Goal: Task Accomplishment & Management: Manage account settings

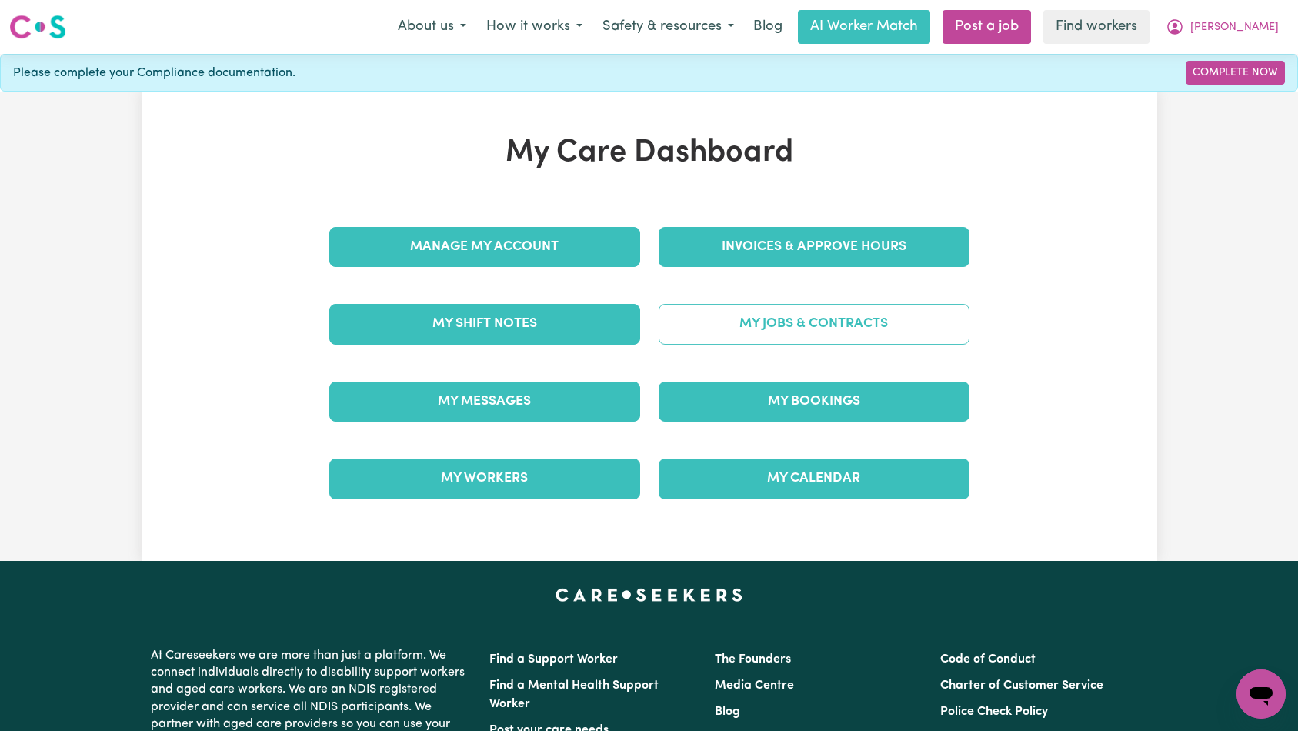
click at [862, 324] on link "My Jobs & Contracts" at bounding box center [813, 324] width 311 height 40
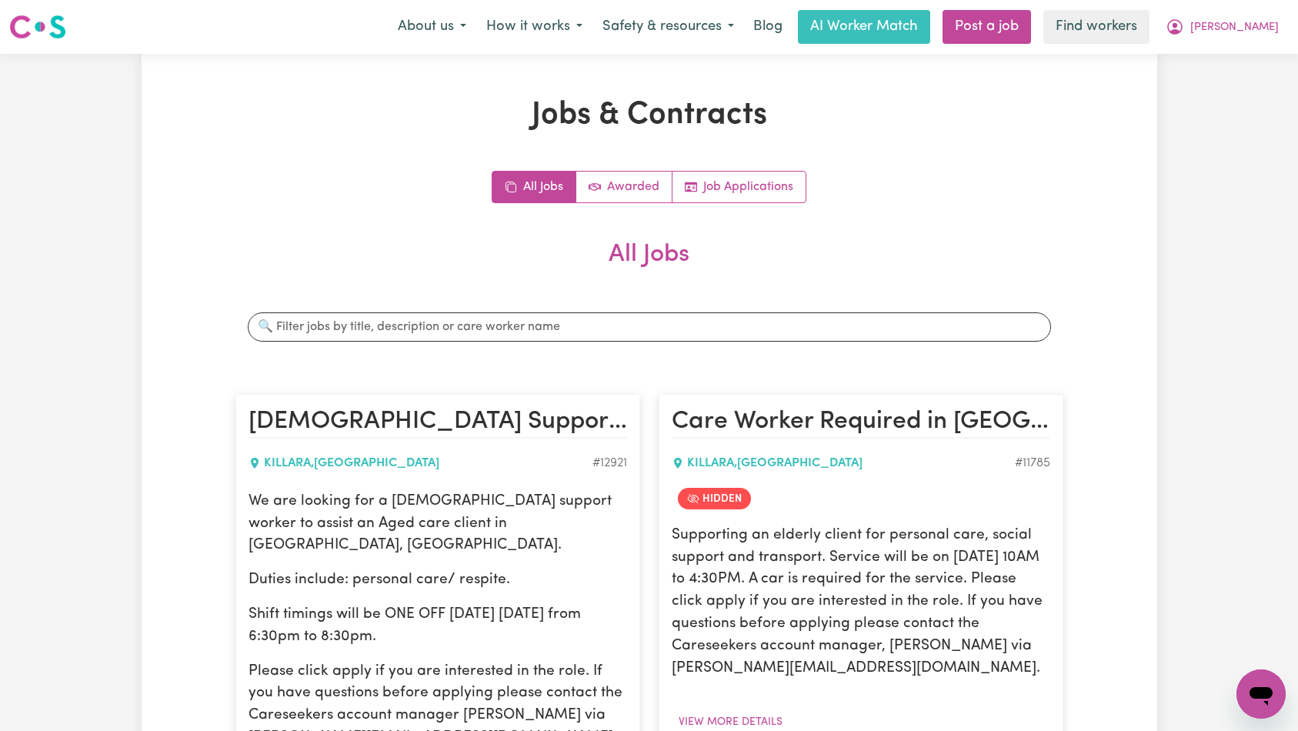
scroll to position [589, 0]
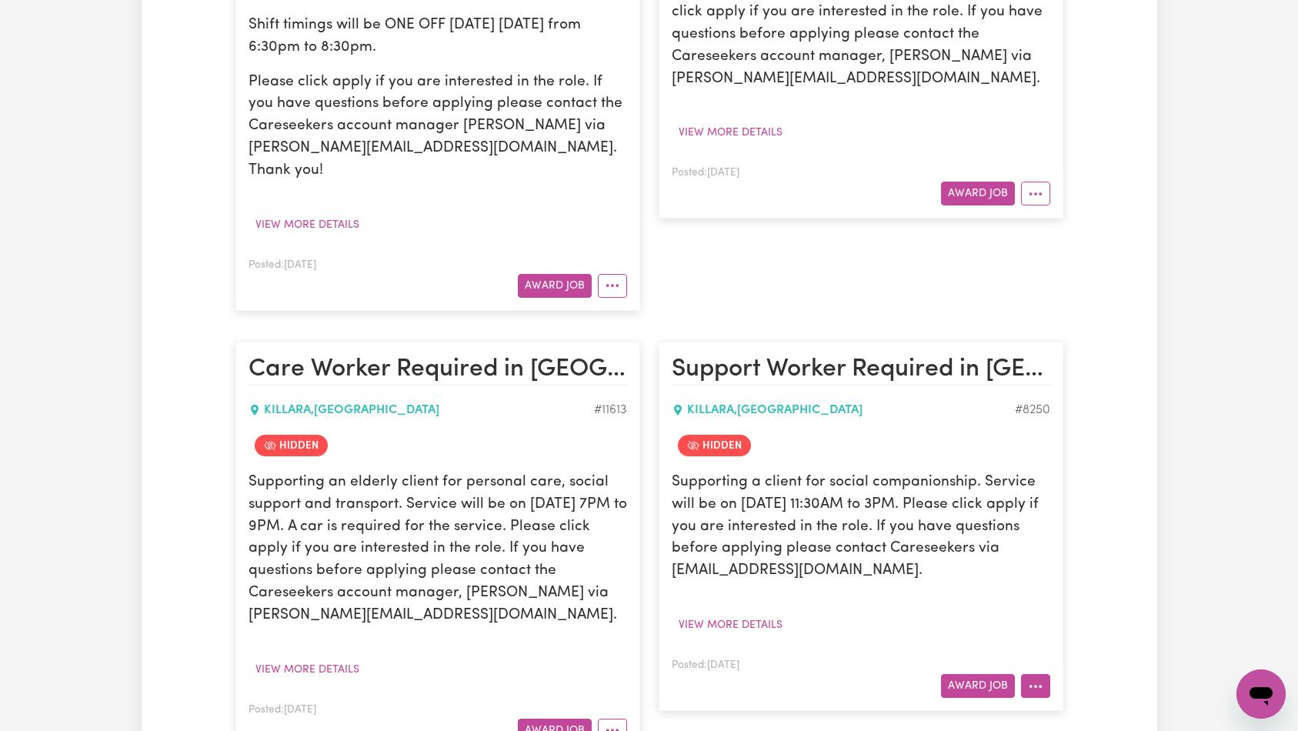
click at [1037, 678] on icon "More options" at bounding box center [1035, 685] width 15 height 15
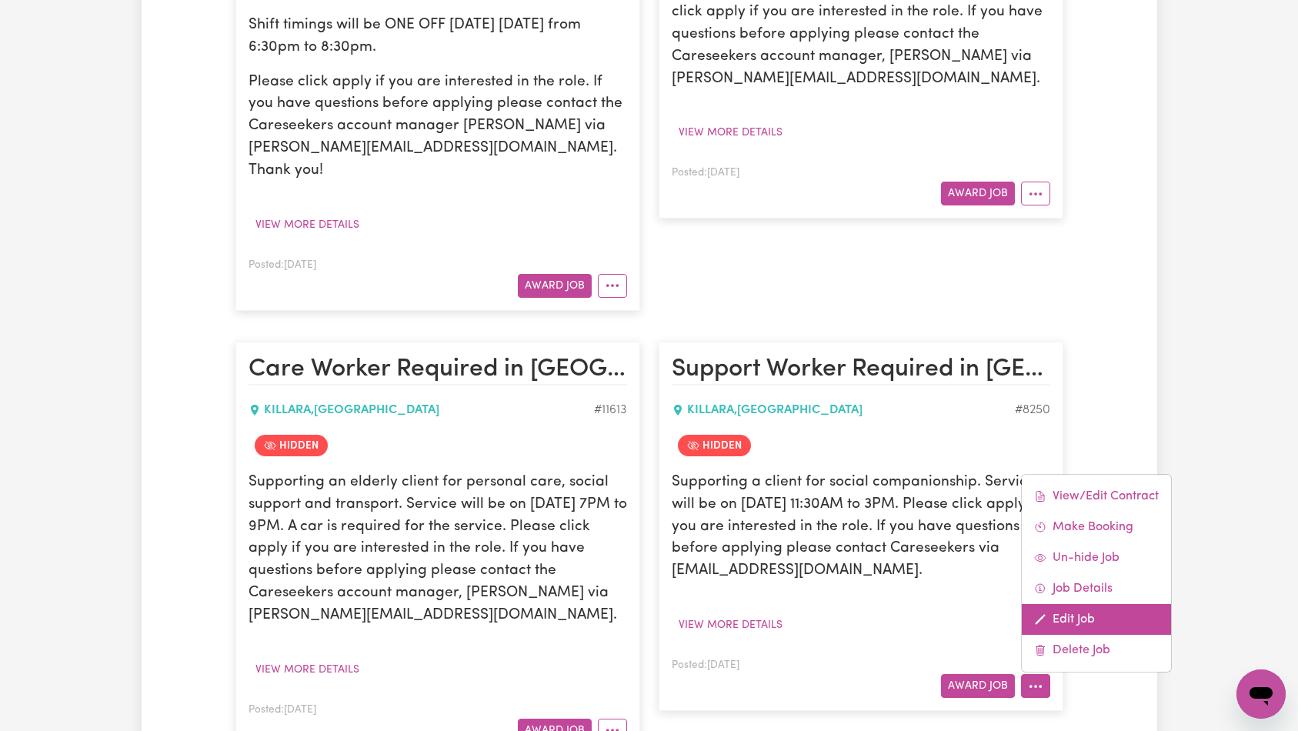
click at [1084, 604] on link "Edit Job" at bounding box center [1095, 619] width 149 height 31
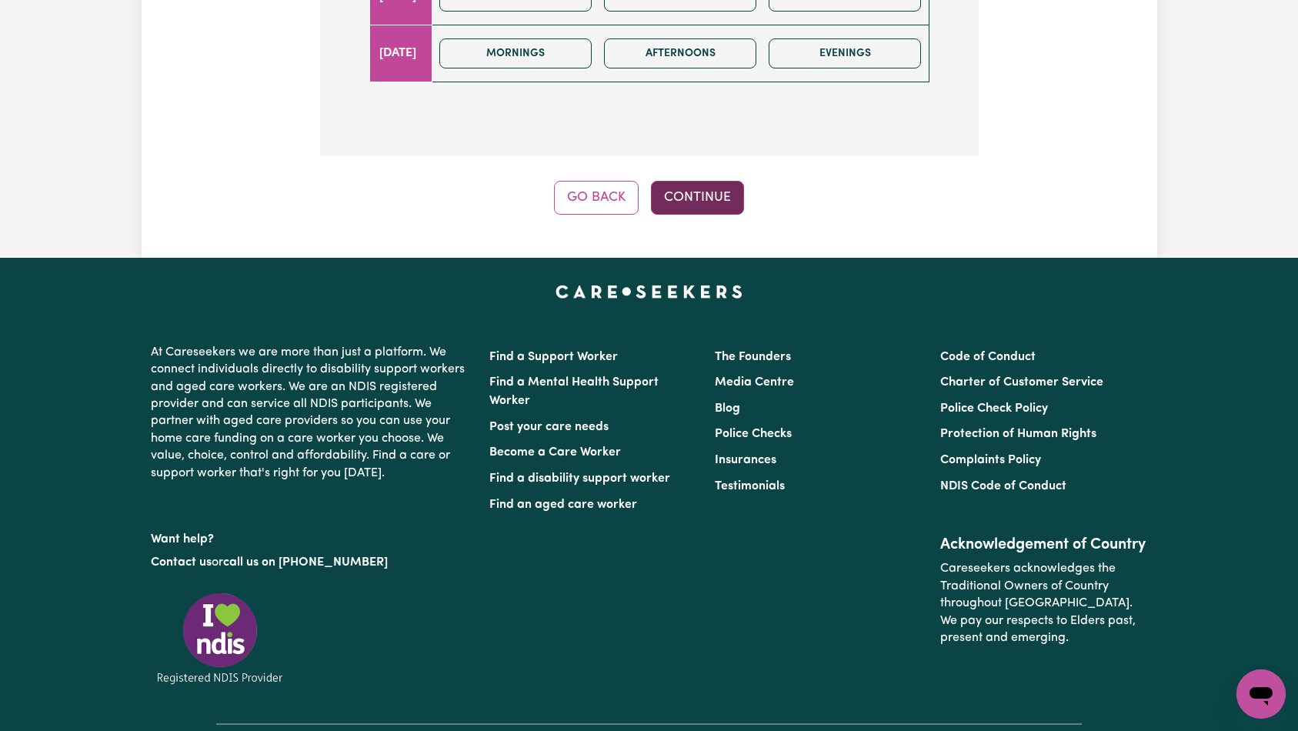
click at [708, 181] on button "Continue" at bounding box center [697, 198] width 93 height 34
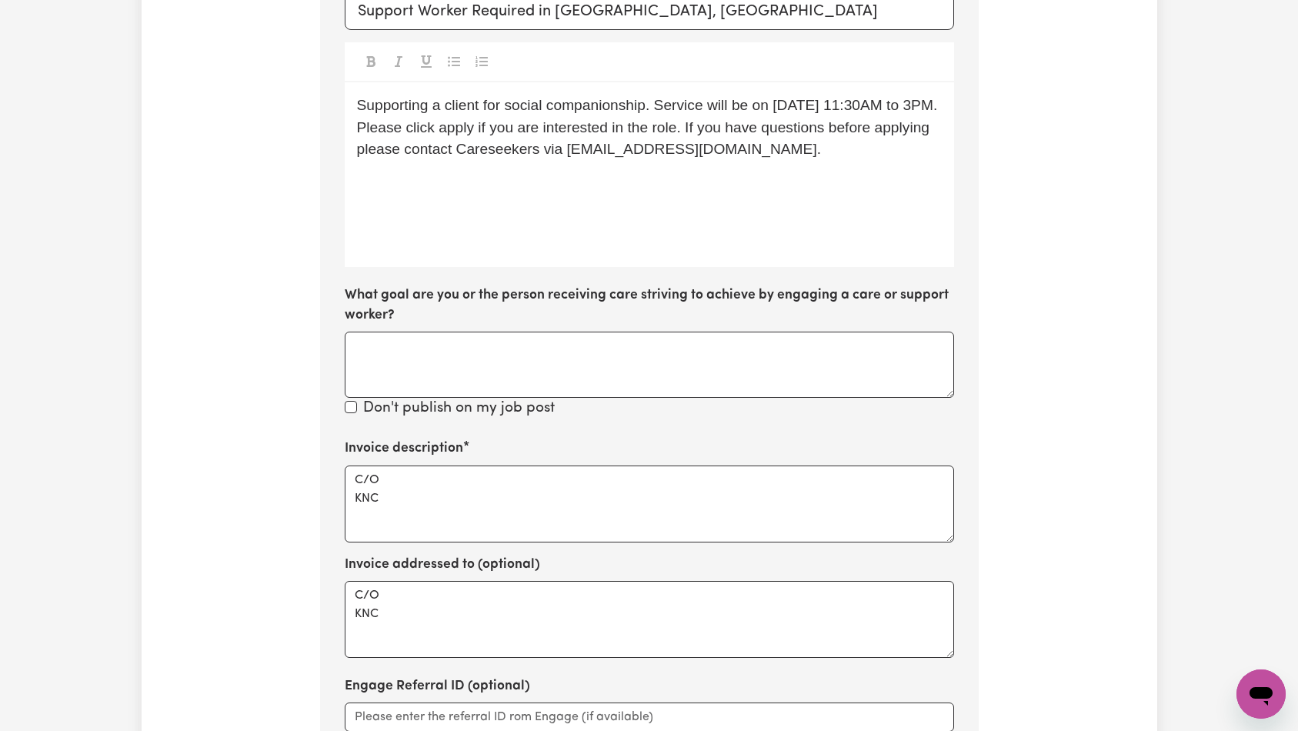
scroll to position [728, 0]
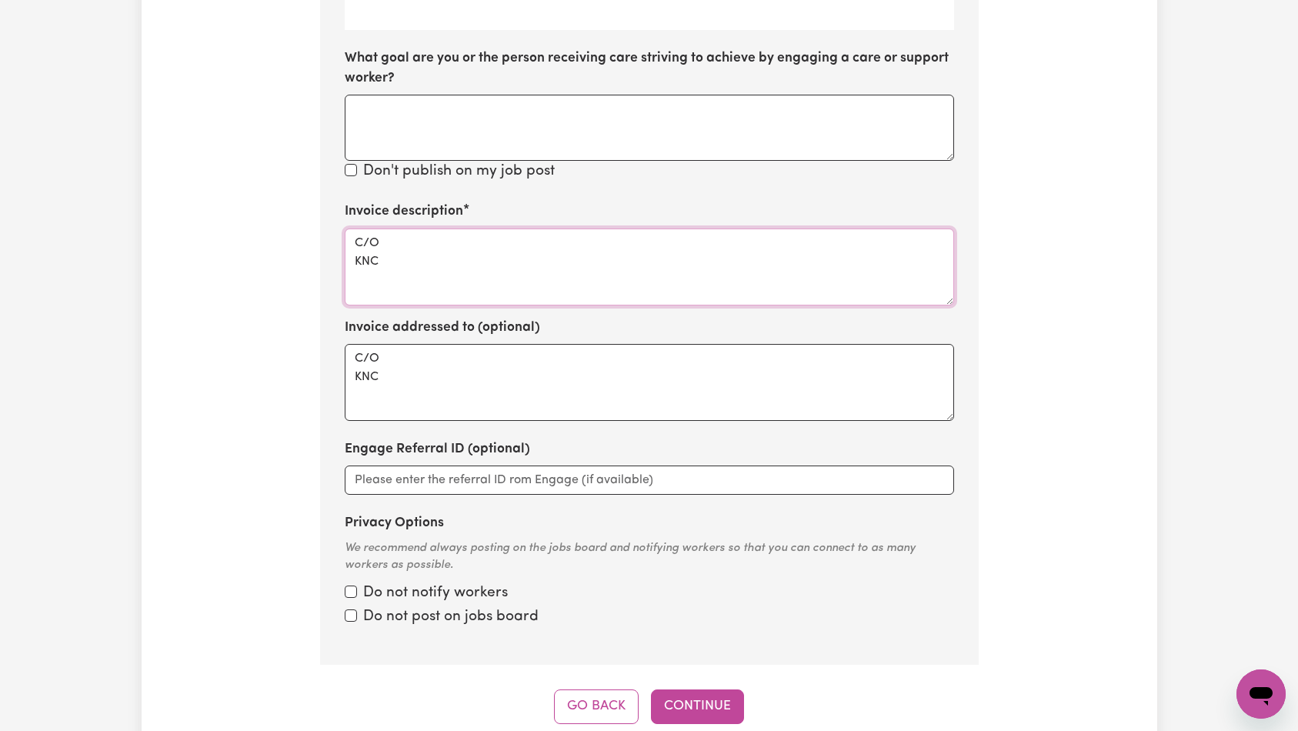
click at [632, 228] on textarea "C/O KNC" at bounding box center [649, 266] width 609 height 77
paste textarea "Domestic support and Social Support"
type textarea "Domestic support and Social Support"
click at [711, 689] on button "Continue" at bounding box center [697, 706] width 93 height 34
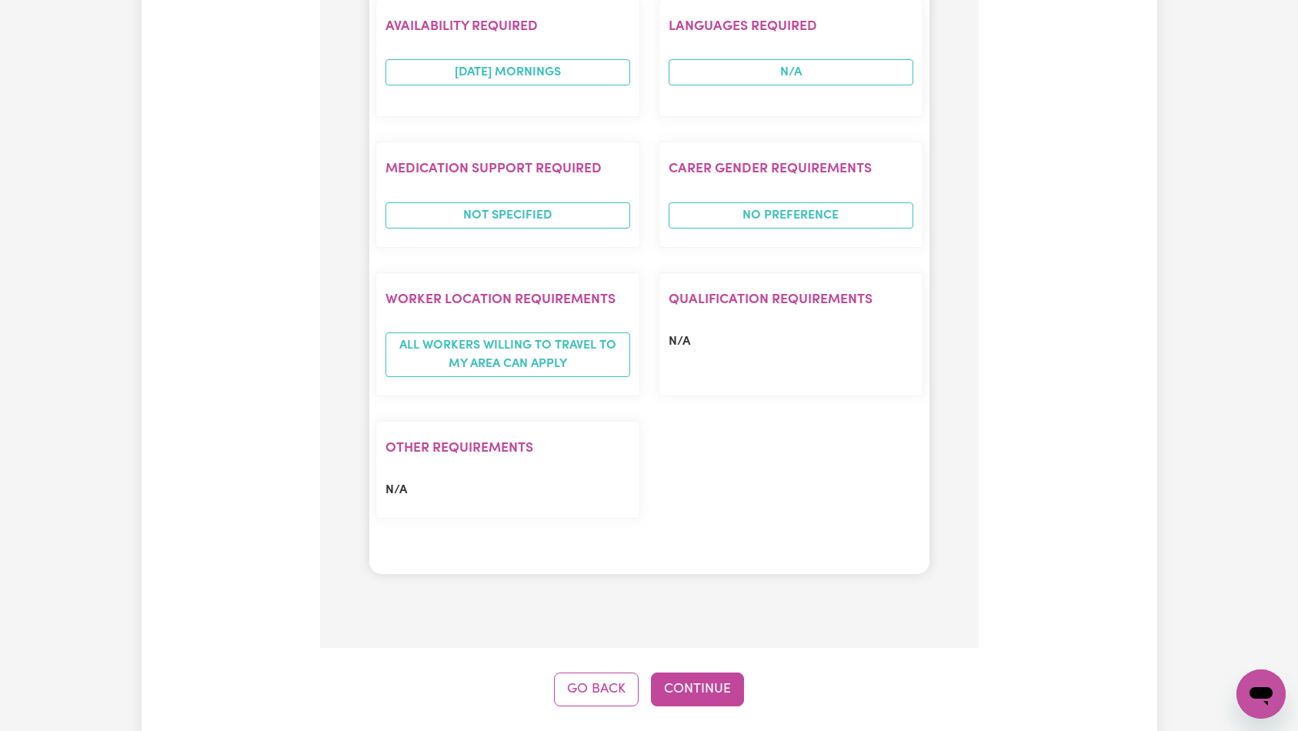
click at [703, 672] on button "Continue" at bounding box center [697, 689] width 93 height 34
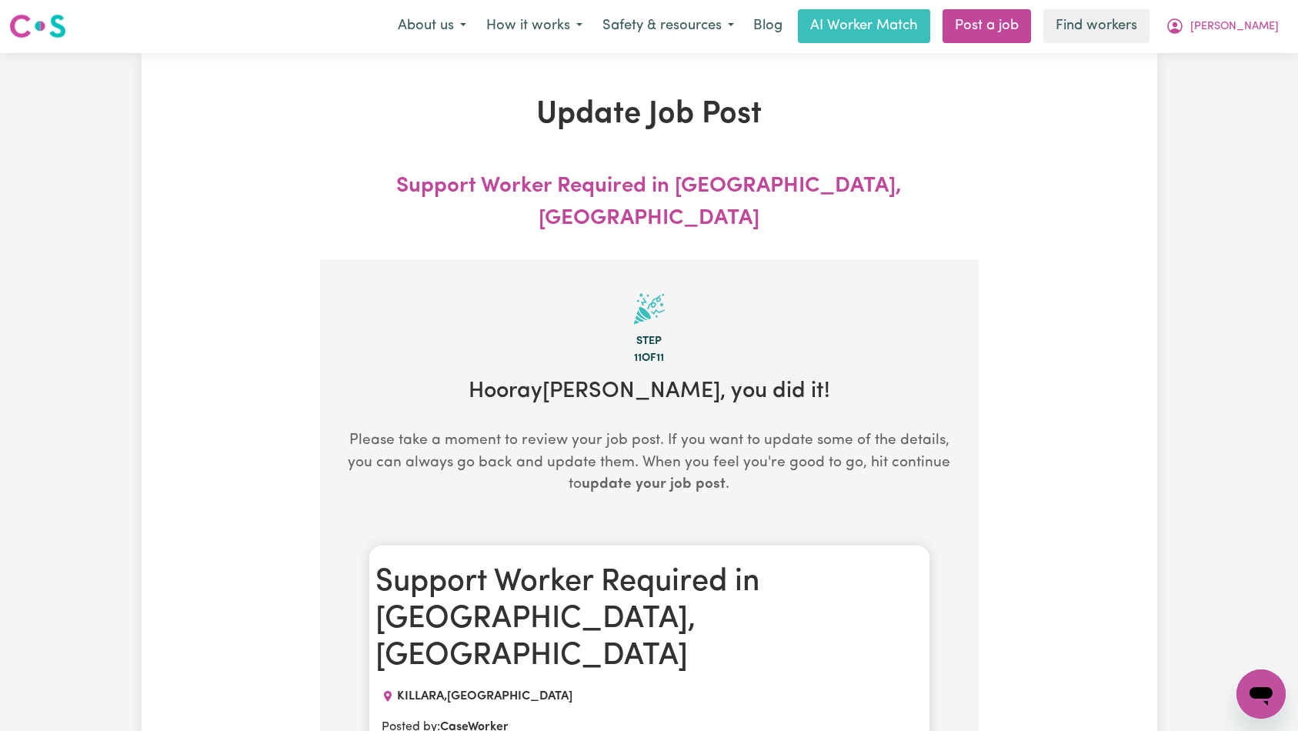
scroll to position [0, 0]
click at [1237, 32] on span "[PERSON_NAME]" at bounding box center [1234, 27] width 88 height 17
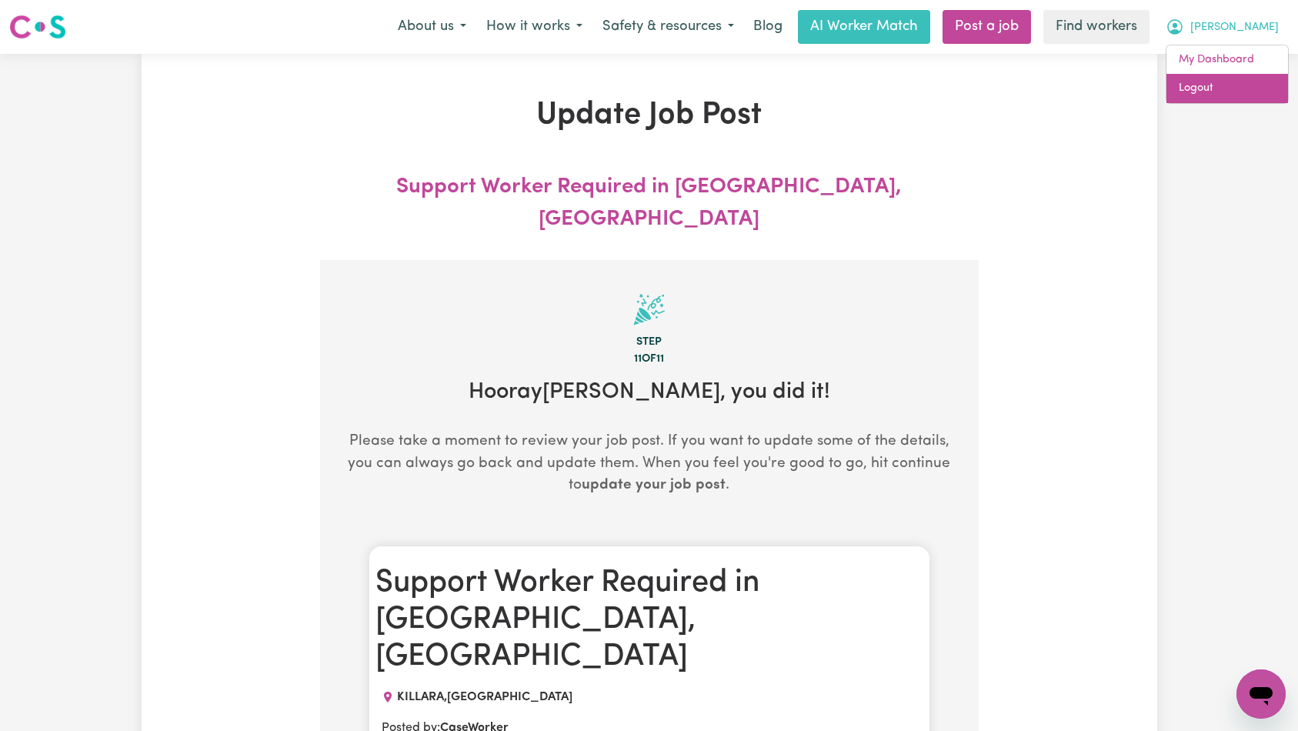
click at [1210, 91] on link "Logout" at bounding box center [1227, 88] width 122 height 29
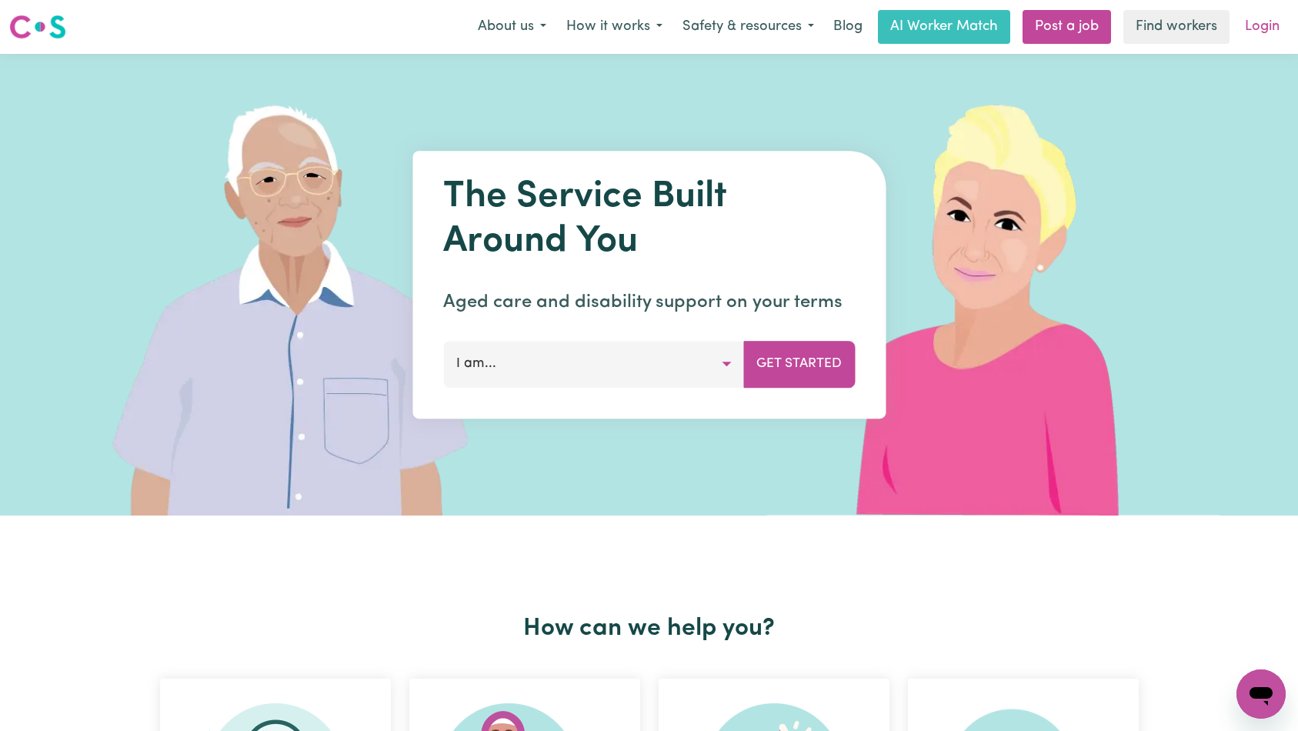
click at [1256, 25] on link "Login" at bounding box center [1261, 27] width 53 height 34
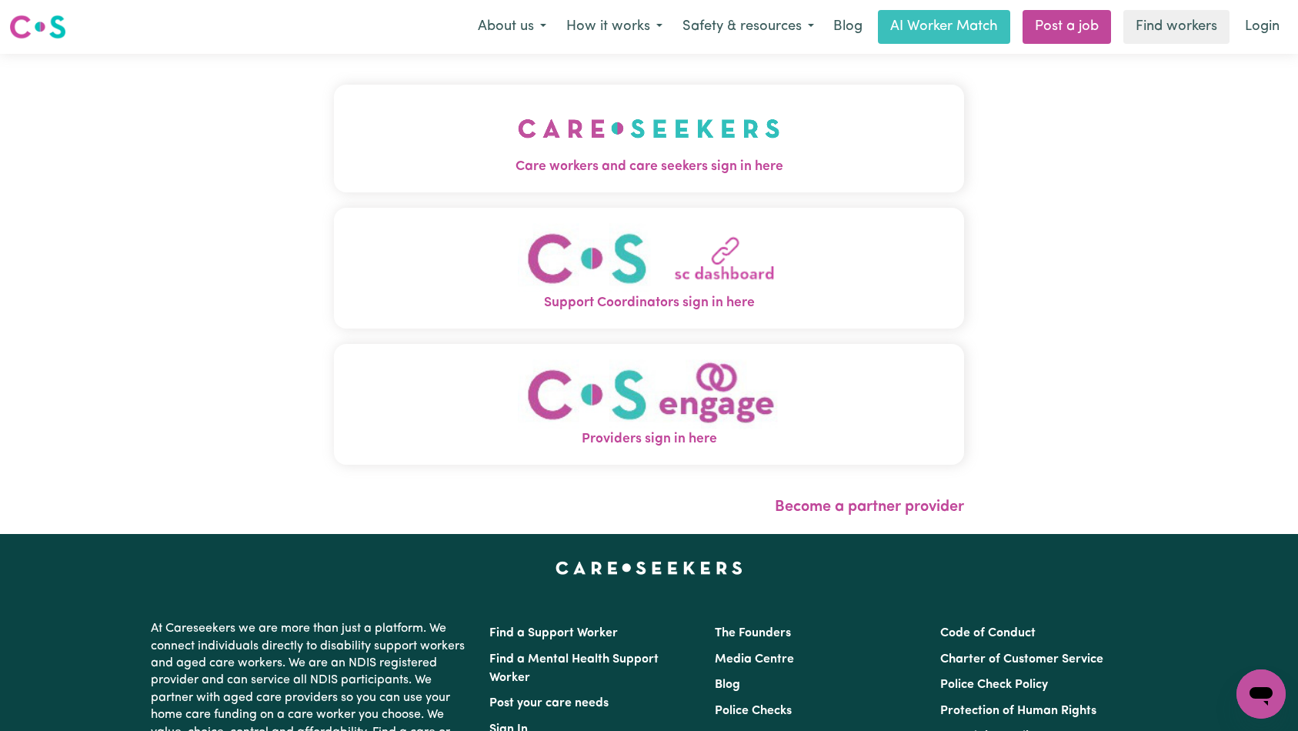
click at [518, 135] on img "Care workers and care seekers sign in here" at bounding box center [649, 128] width 262 height 57
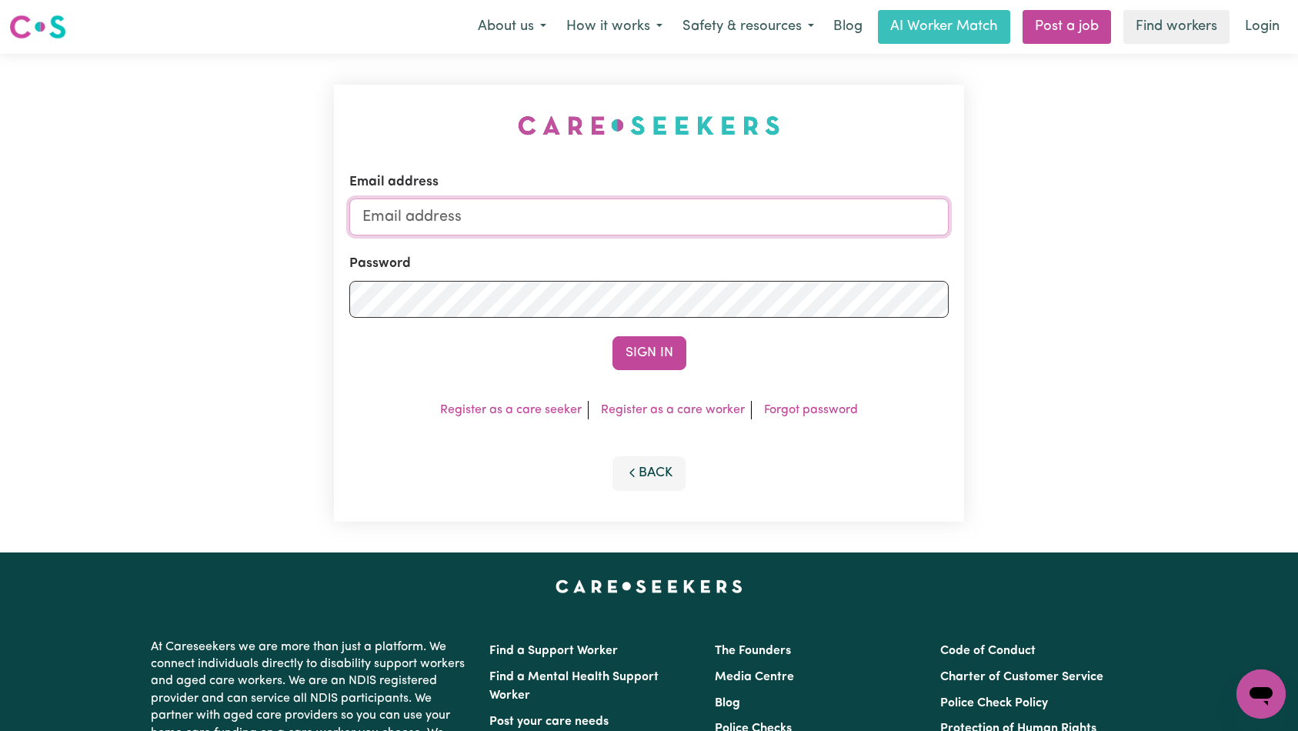
click at [645, 224] on input "Email address" at bounding box center [649, 216] width 600 height 37
type input "[EMAIL_ADDRESS][DOMAIN_NAME]"
click at [653, 356] on button "Sign In" at bounding box center [649, 353] width 74 height 34
